Goal: Information Seeking & Learning: Learn about a topic

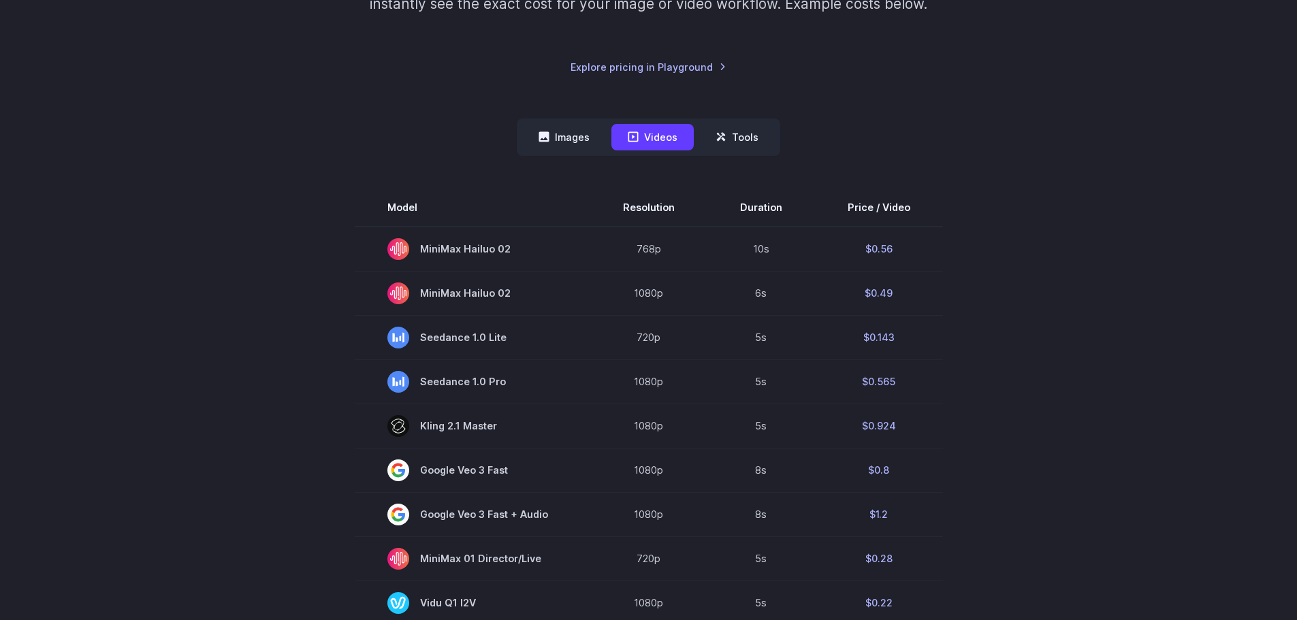
click at [568, 153] on nav "Images Videos Tools ****** ****** *****" at bounding box center [648, 136] width 263 height 37
click at [574, 149] on button "Images" at bounding box center [564, 137] width 84 height 27
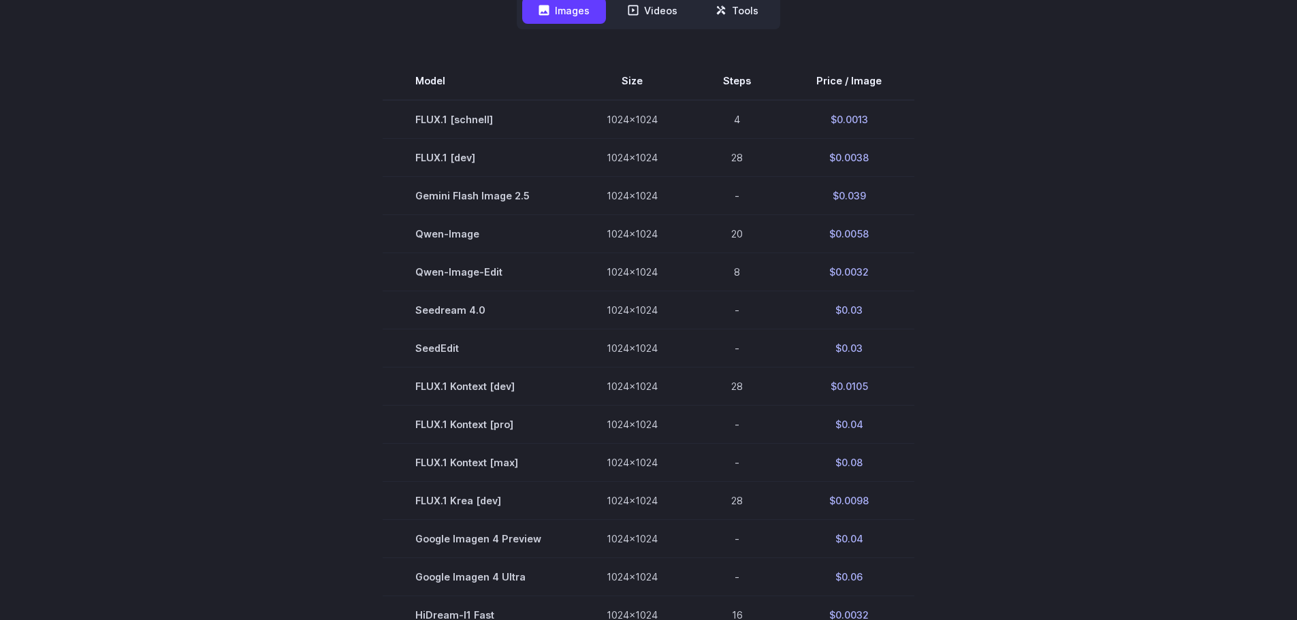
scroll to position [340, 0]
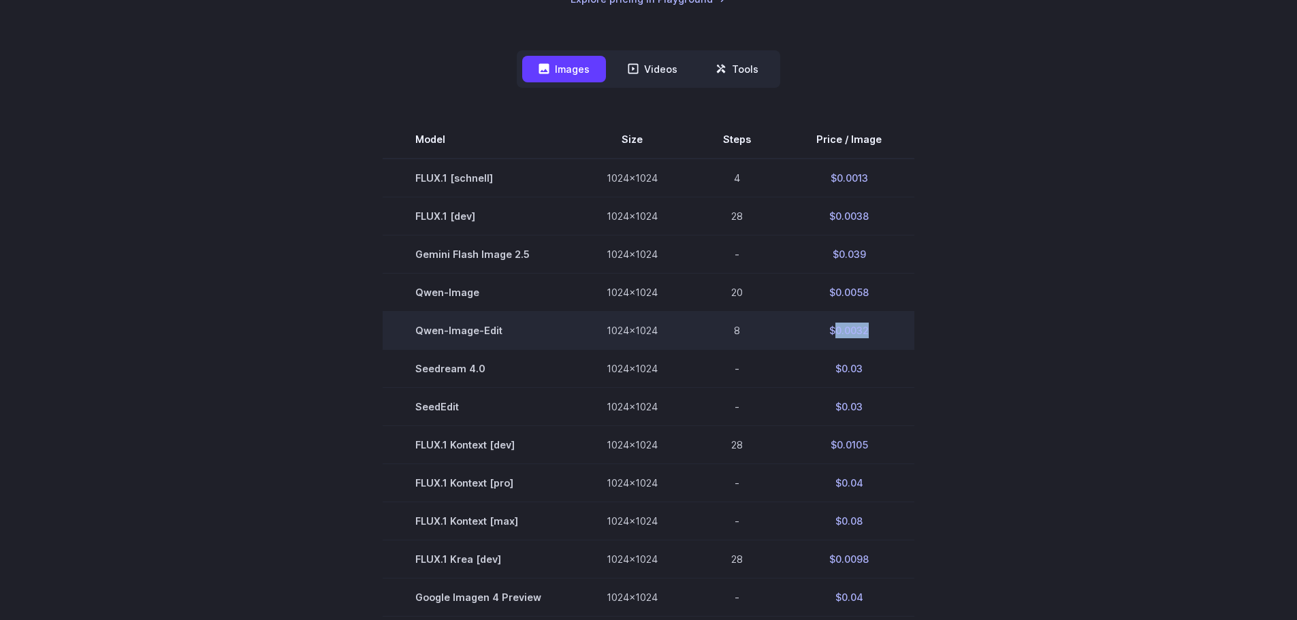
drag, startPoint x: 868, startPoint y: 333, endPoint x: 833, endPoint y: 337, distance: 34.9
click at [833, 337] on td "$0.0032" at bounding box center [848, 330] width 131 height 38
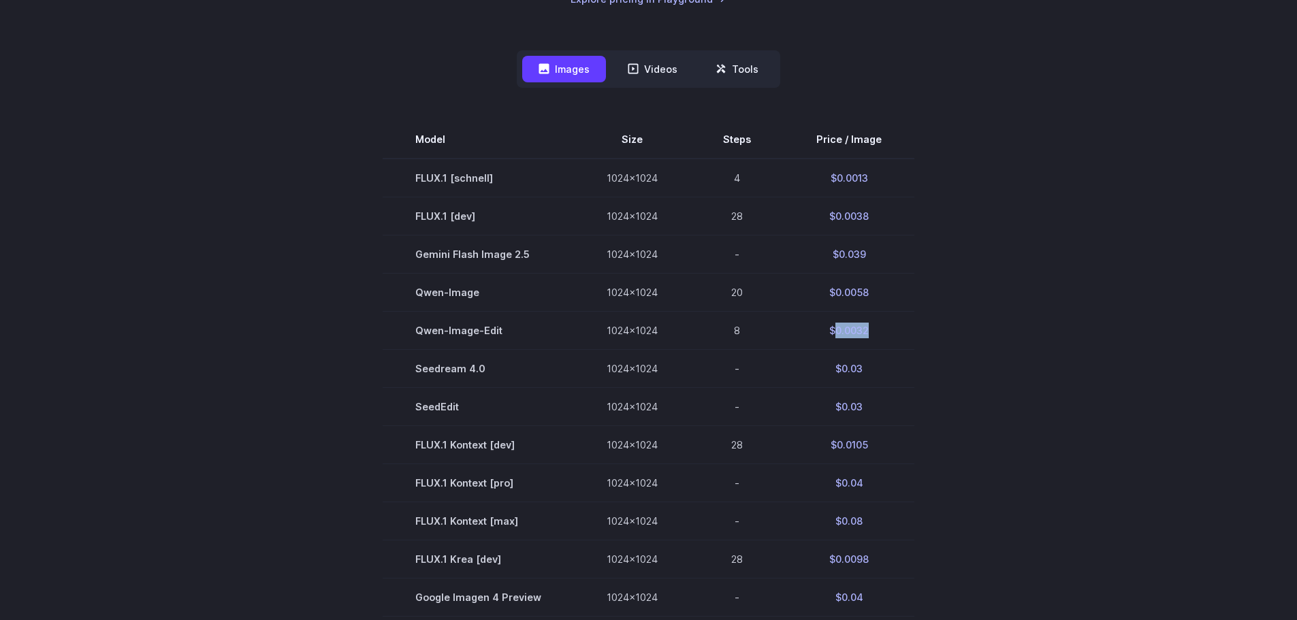
copy td "0.0032"
click at [1162, 135] on div "Pricing based on what you use Exact pricing depends on your setup. Use the Play…" at bounding box center [648, 392] width 1297 height 1312
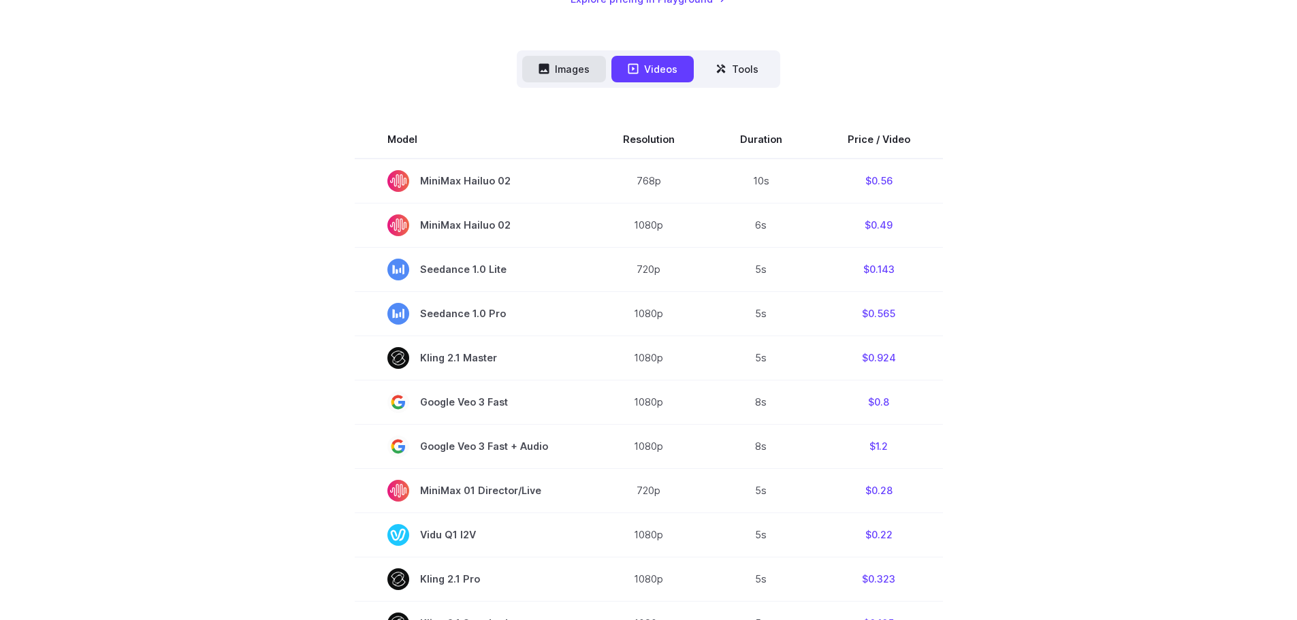
click at [578, 75] on button "Images" at bounding box center [564, 69] width 84 height 27
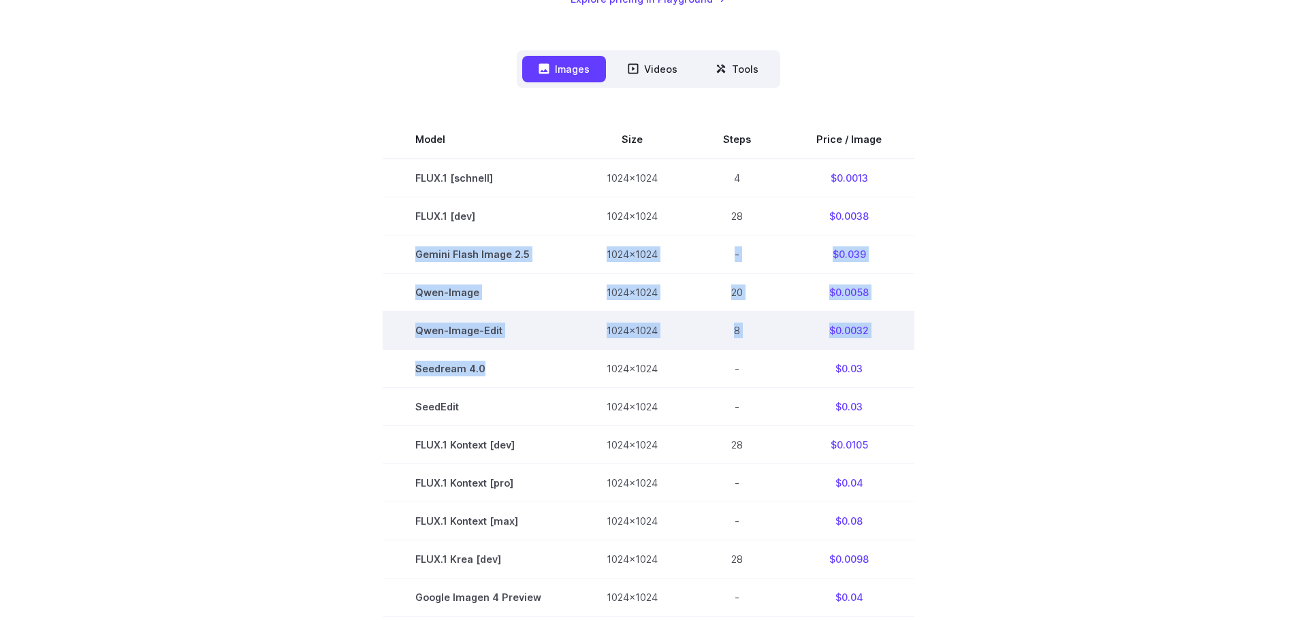
drag, startPoint x: 481, startPoint y: 272, endPoint x: 636, endPoint y: 333, distance: 166.8
click at [510, 350] on tbody "Model Size Steps Price / Image FLUX.1 [[PERSON_NAME]] 1024x1024 4 $0.0013 FLUX.…" at bounding box center [648, 520] width 532 height 801
click at [637, 333] on td "1024x1024" at bounding box center [632, 330] width 116 height 38
